Goal: Find specific page/section: Find specific page/section

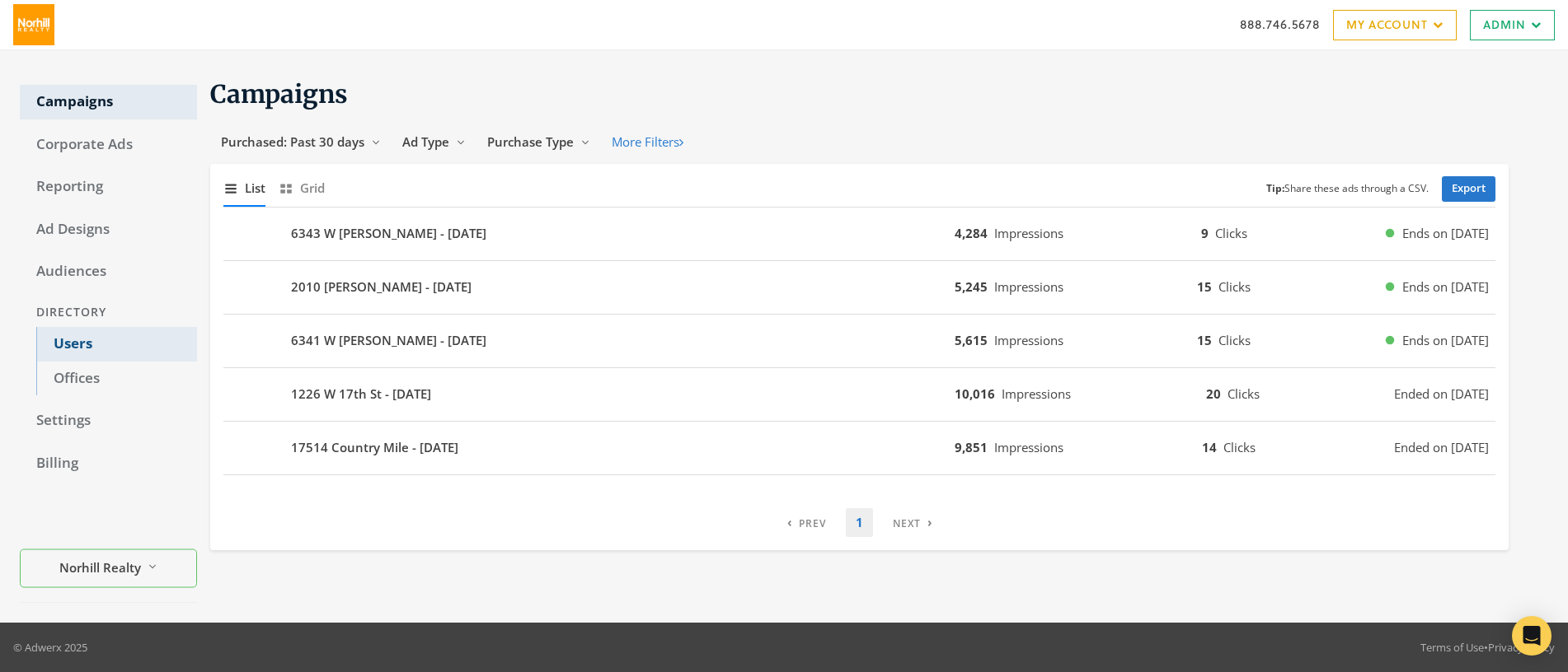
click at [61, 340] on link "Users" at bounding box center [117, 344] width 161 height 34
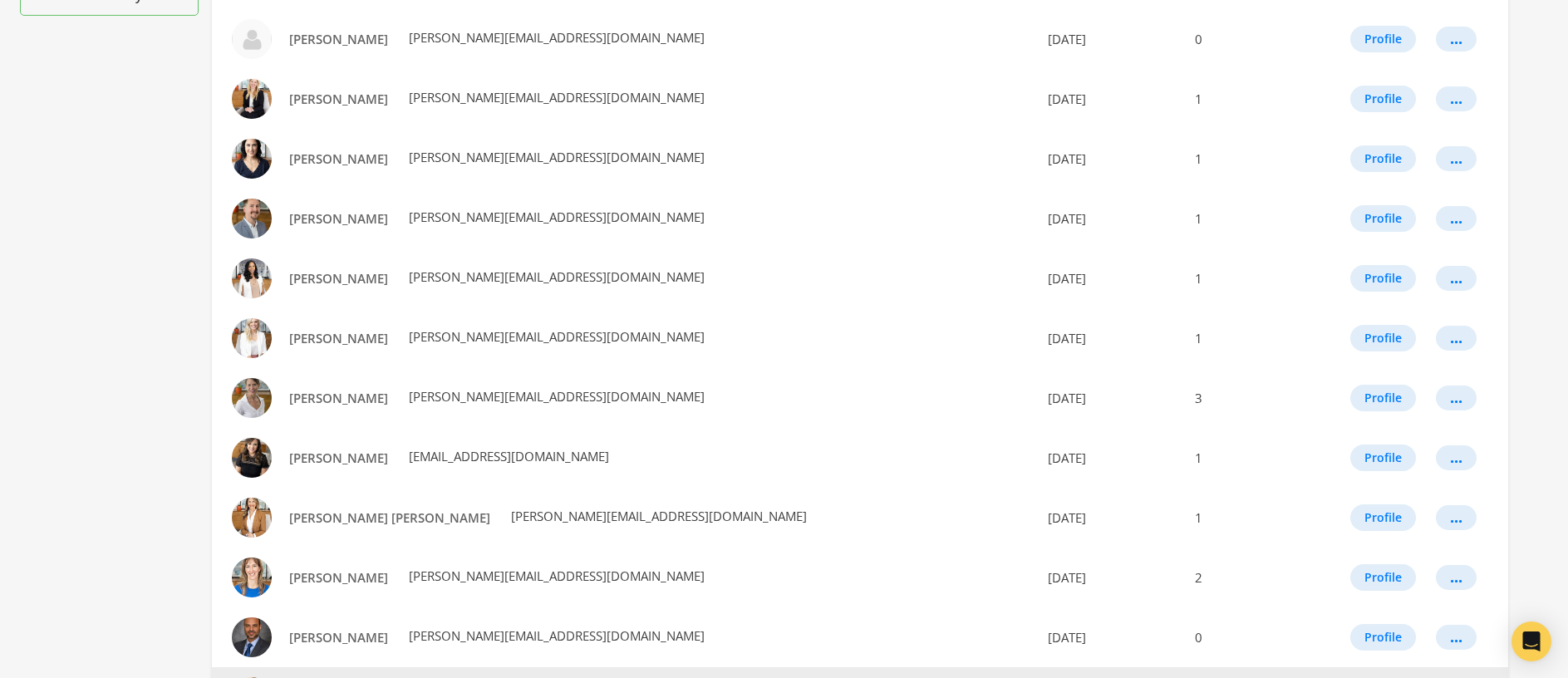
scroll to position [891, 0]
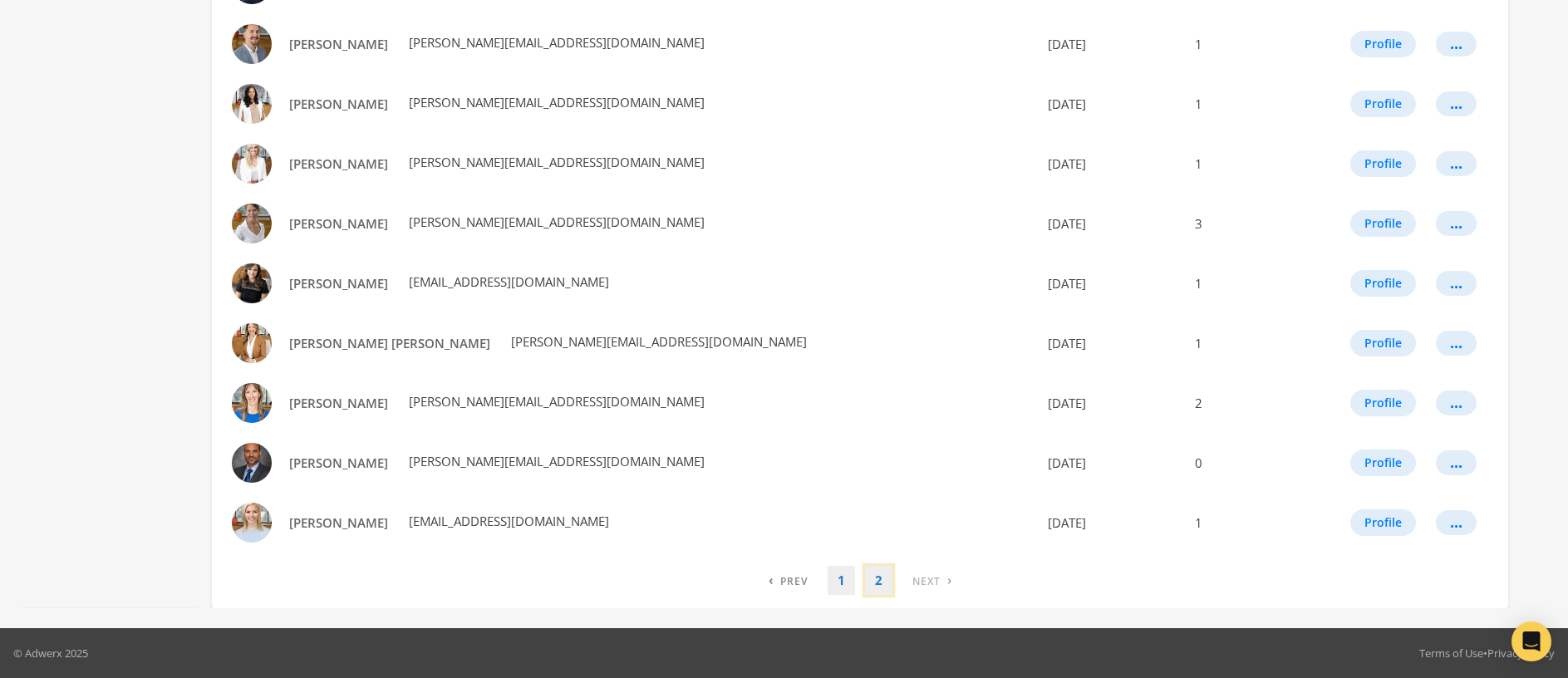
click at [878, 581] on link "2" at bounding box center [878, 581] width 27 height 29
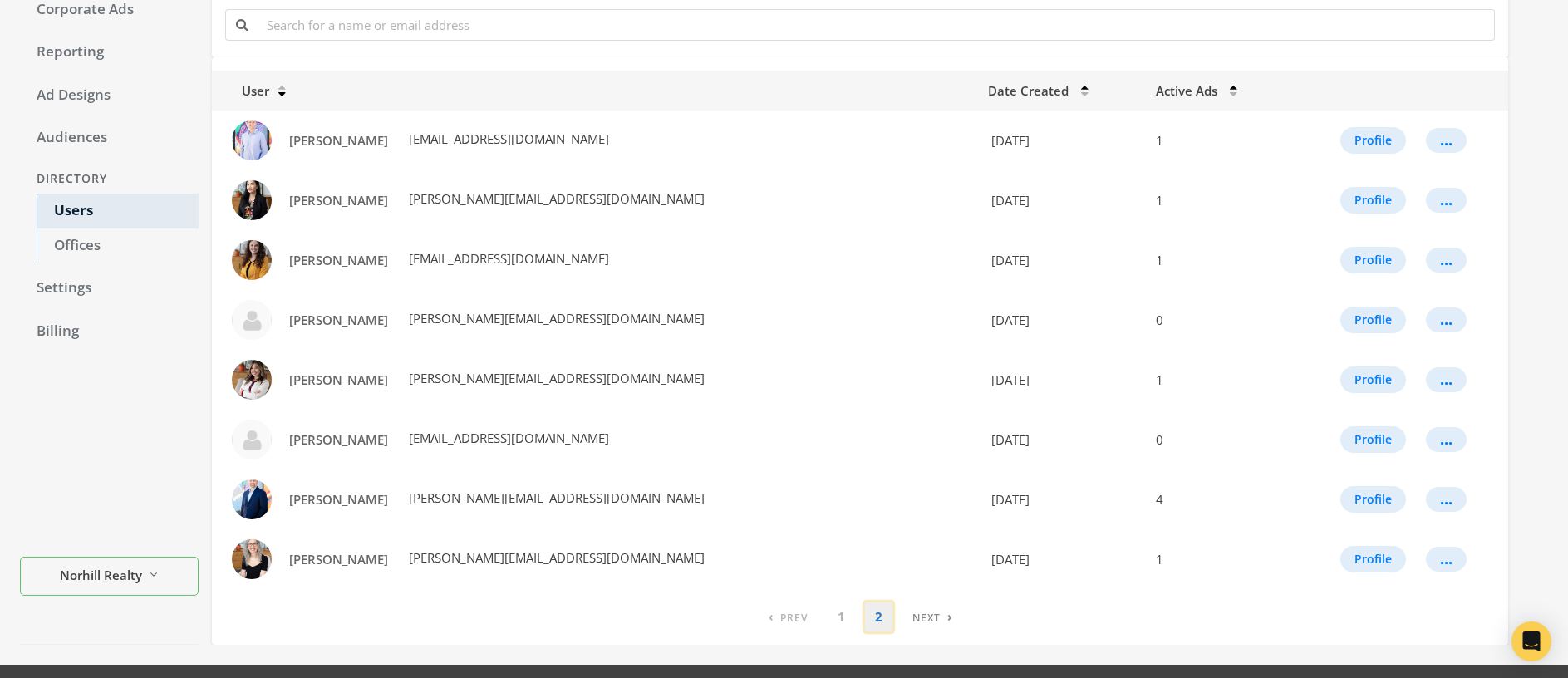
scroll to position [173, 0]
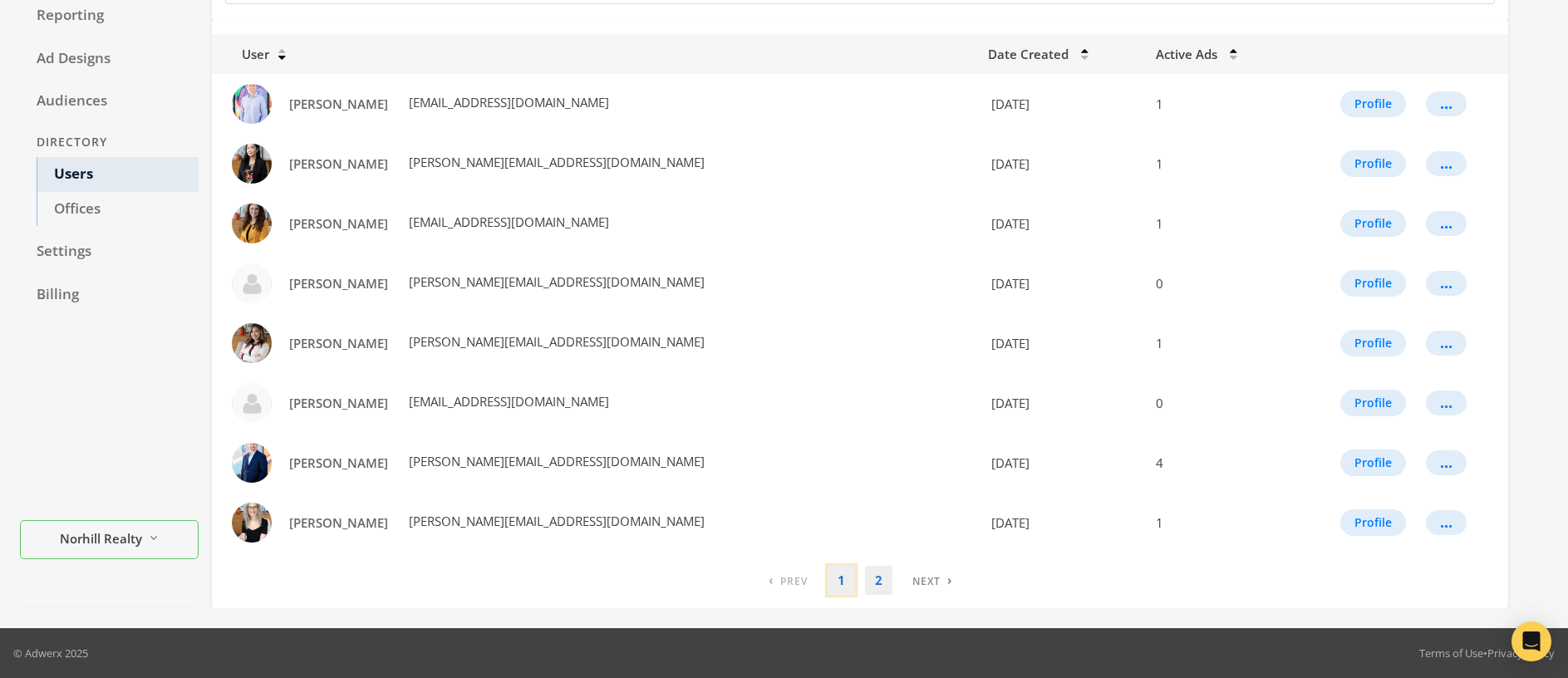
click at [832, 581] on link "1" at bounding box center [841, 581] width 27 height 29
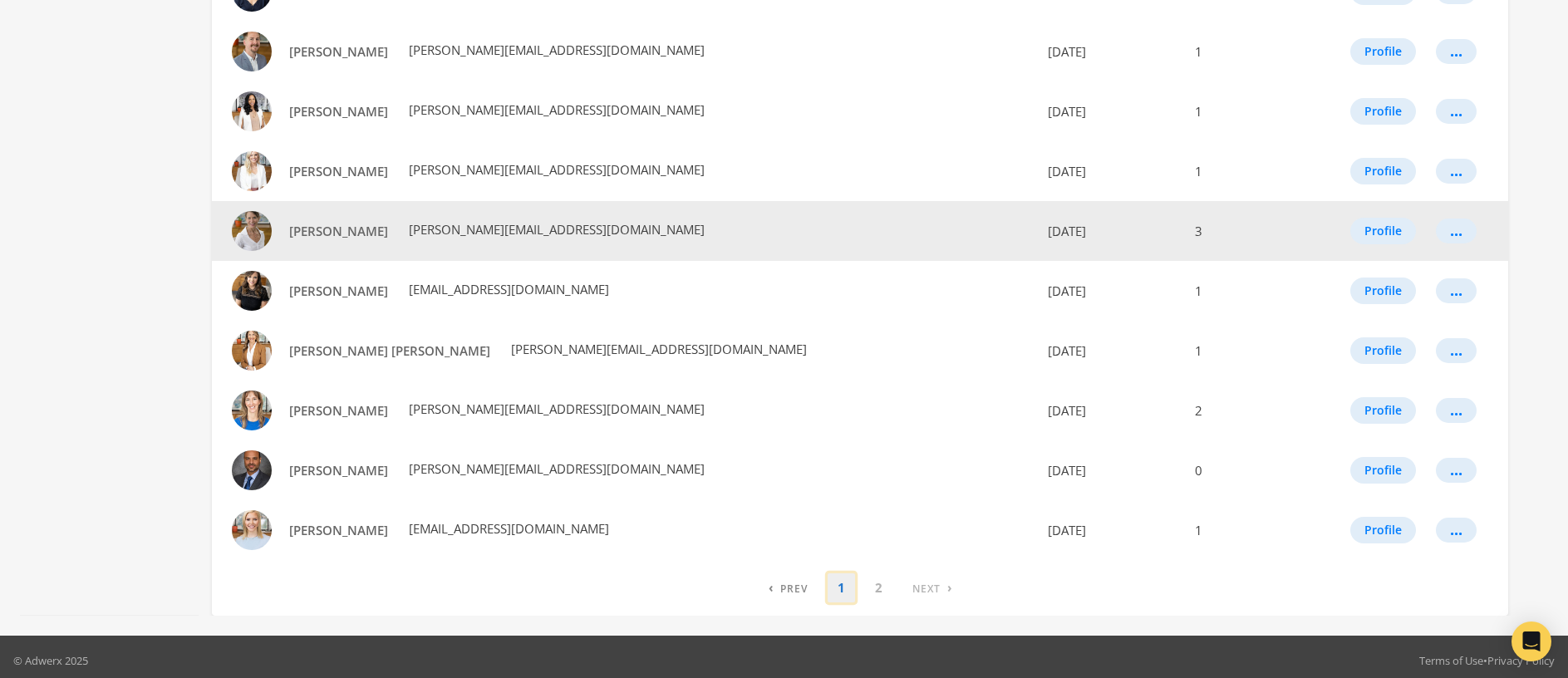
scroll to position [888, 0]
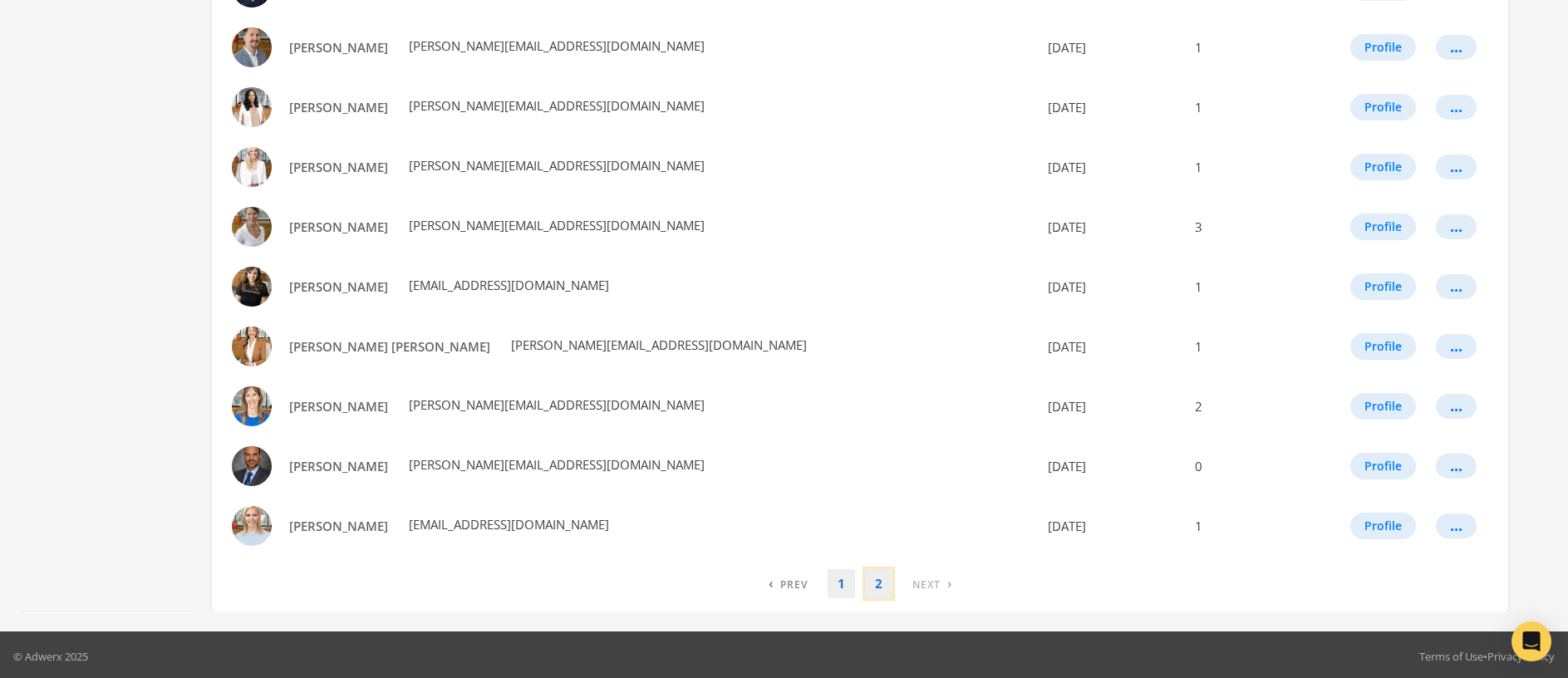
click at [883, 587] on link "2" at bounding box center [878, 584] width 27 height 29
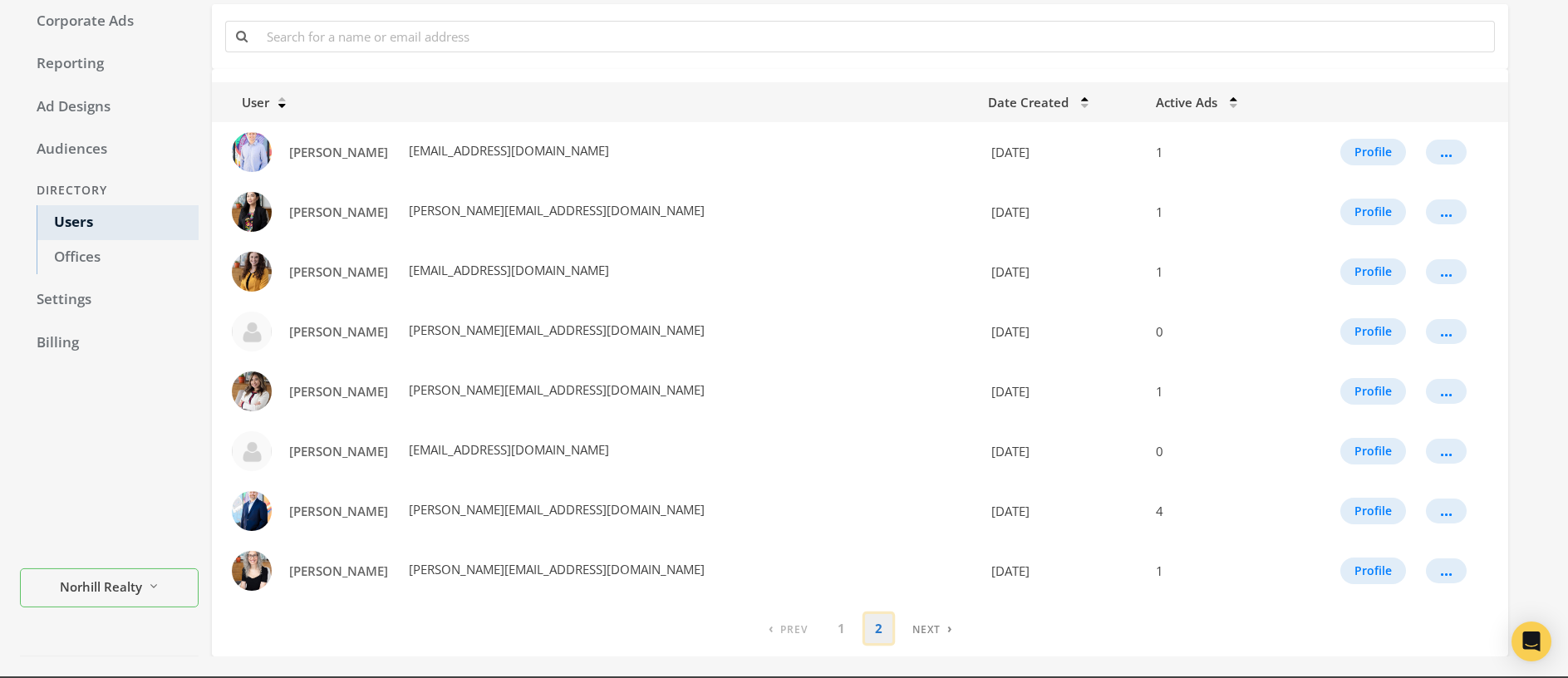
scroll to position [0, 0]
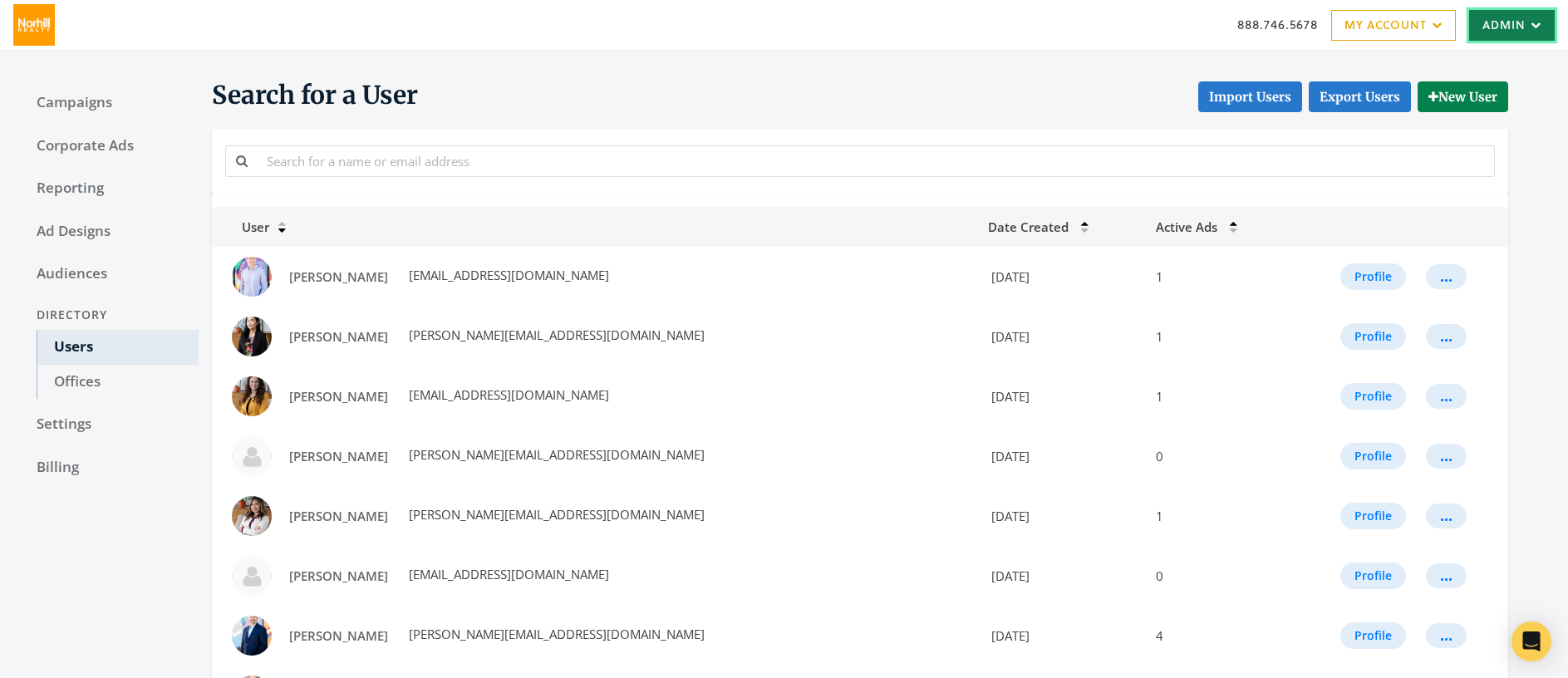
click at [1500, 29] on link "Admin" at bounding box center [1511, 25] width 85 height 30
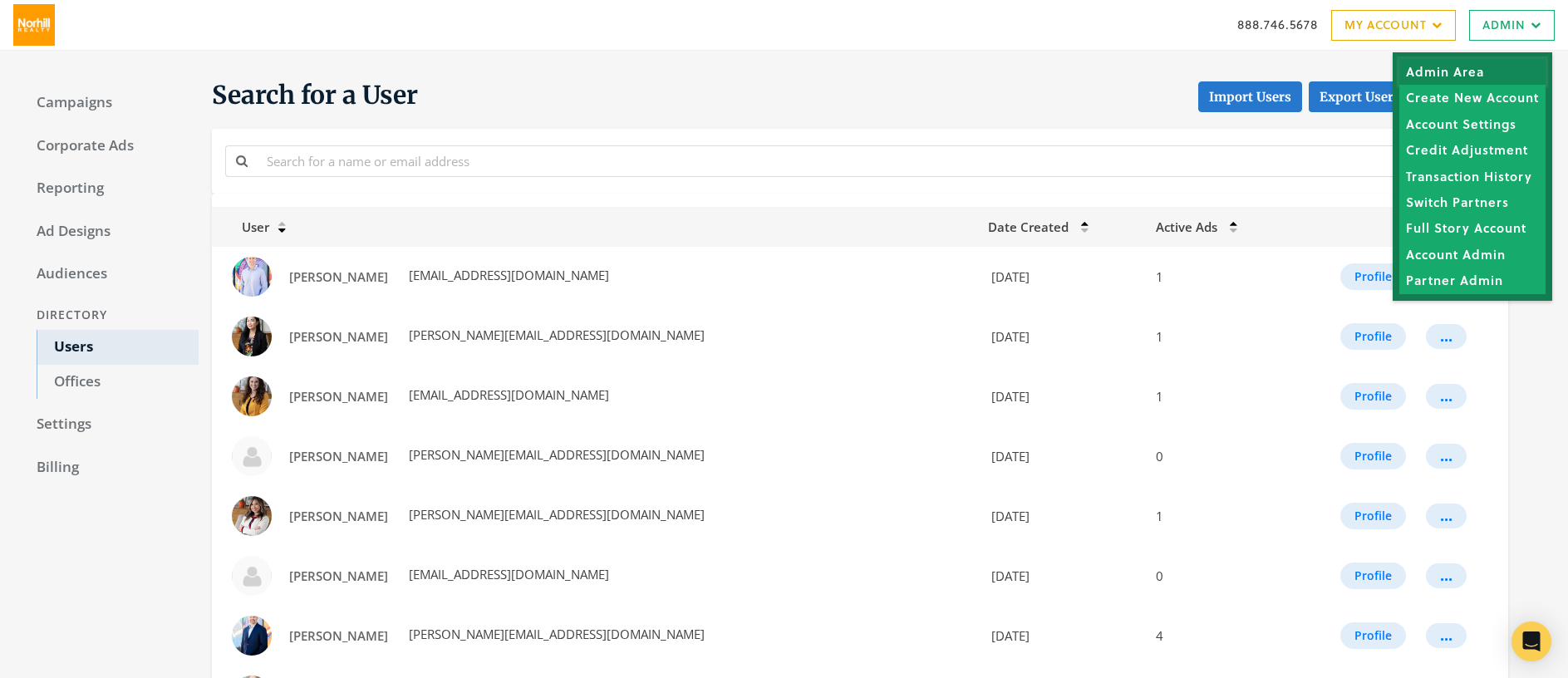
click at [1478, 74] on link "Admin Area" at bounding box center [1472, 72] width 146 height 25
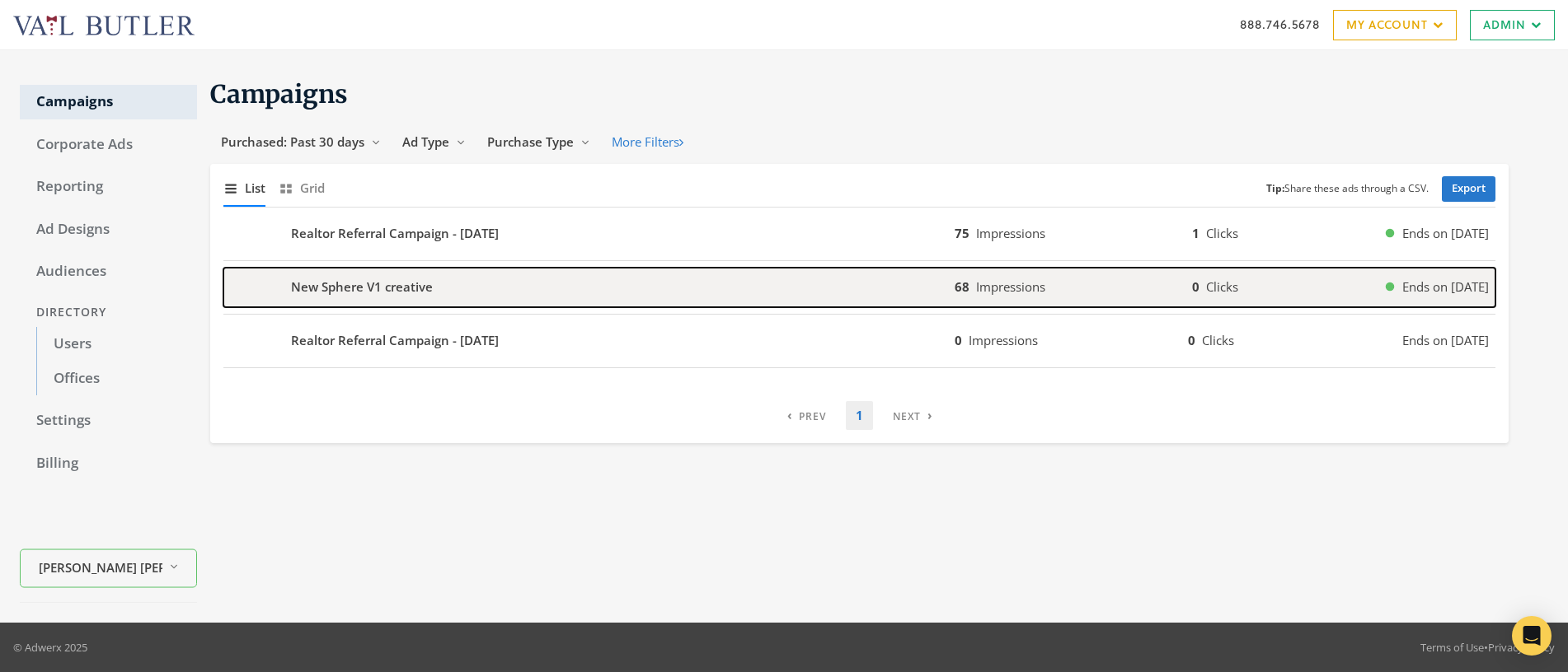
click at [410, 294] on b "New Sphere V1 creative" at bounding box center [362, 287] width 142 height 19
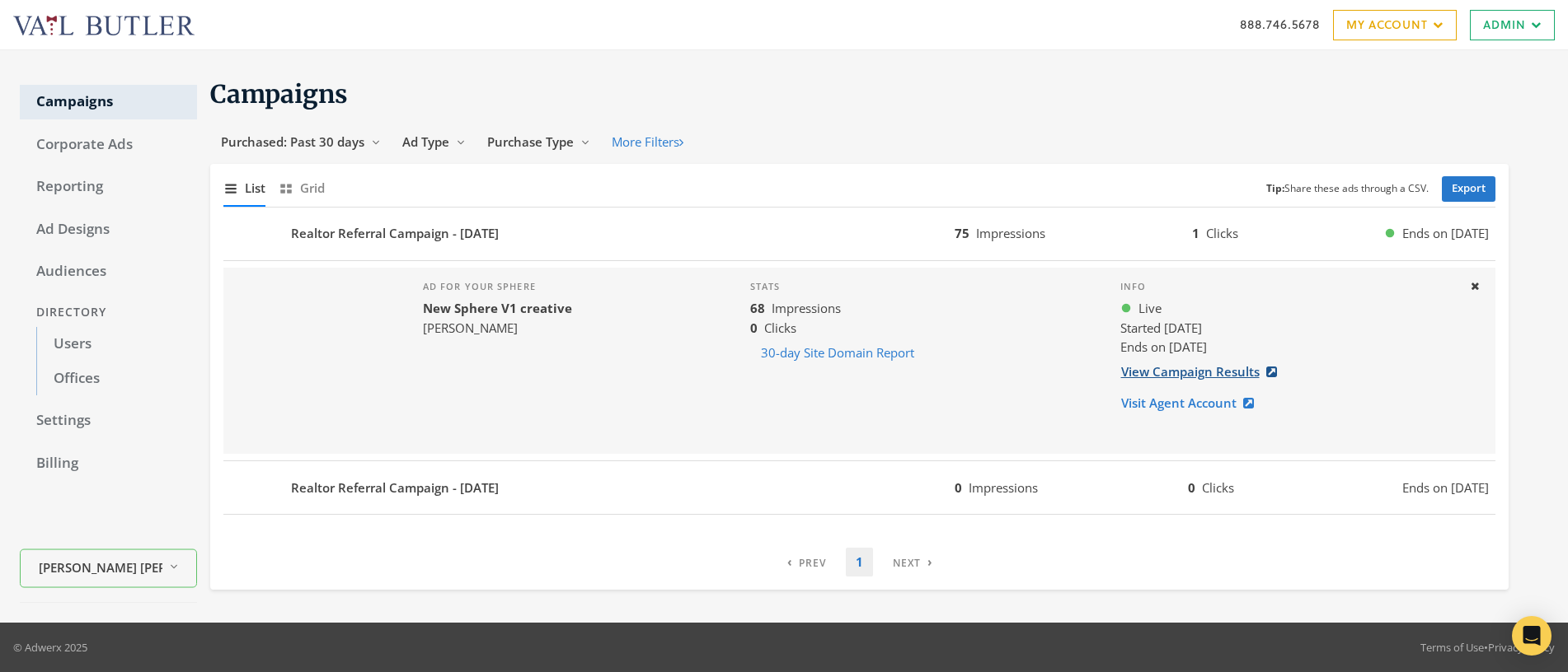
click at [1174, 372] on link "View Campaign Results" at bounding box center [1204, 372] width 167 height 30
